Goal: Task Accomplishment & Management: Use online tool/utility

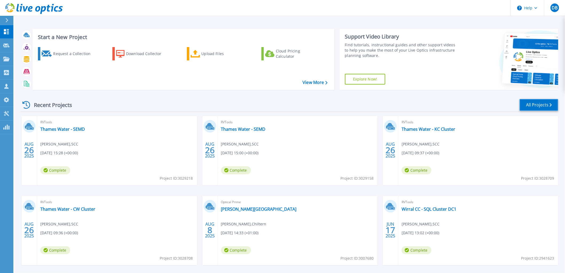
click at [540, 104] on link "All Projects" at bounding box center [539, 105] width 39 height 12
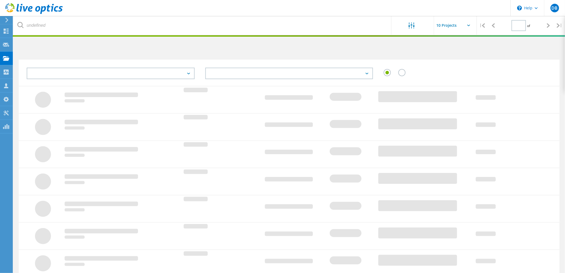
type input "1"
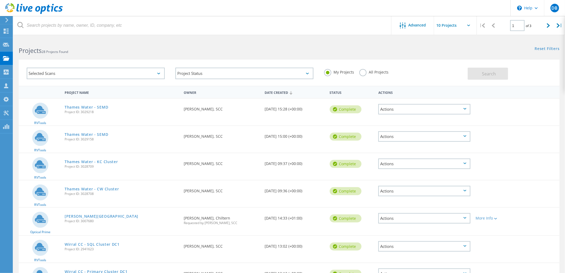
click at [404, 107] on div "Actions" at bounding box center [424, 109] width 92 height 10
click at [496, 112] on div "RVTools Thames Water - SEMD Project ID: 3029218 Requested By [PERSON_NAME], SCC…" at bounding box center [289, 112] width 541 height 27
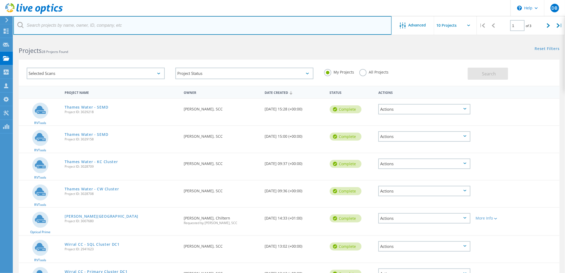
click at [276, 33] on input "text" at bounding box center [202, 25] width 378 height 19
click at [288, 25] on input "text" at bounding box center [202, 25] width 378 height 19
